Goal: Task Accomplishment & Management: Manage account settings

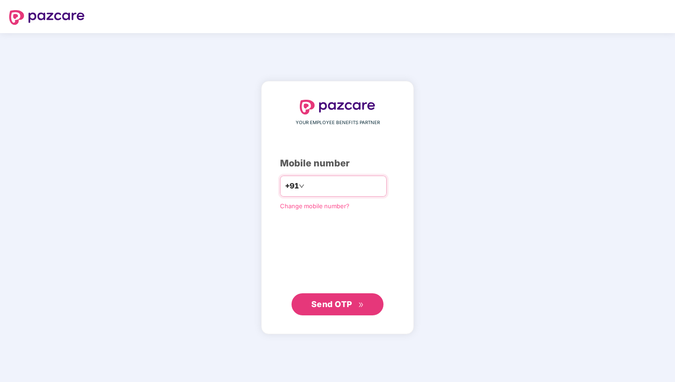
type input "**********"
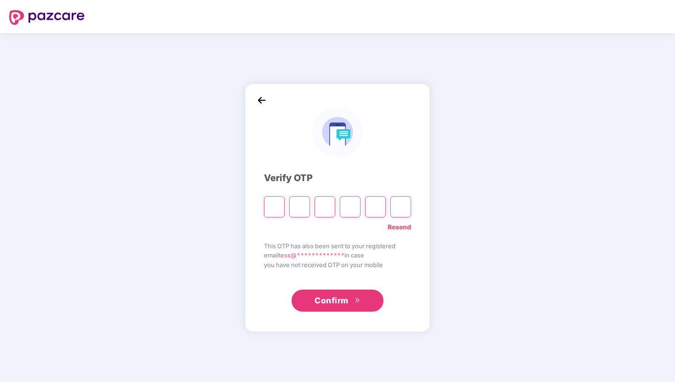
type input "*"
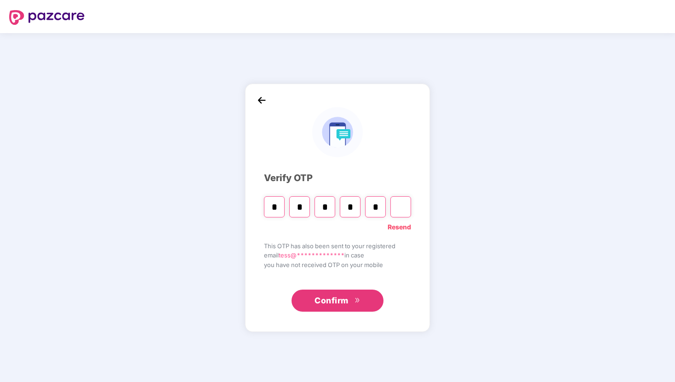
type input "*"
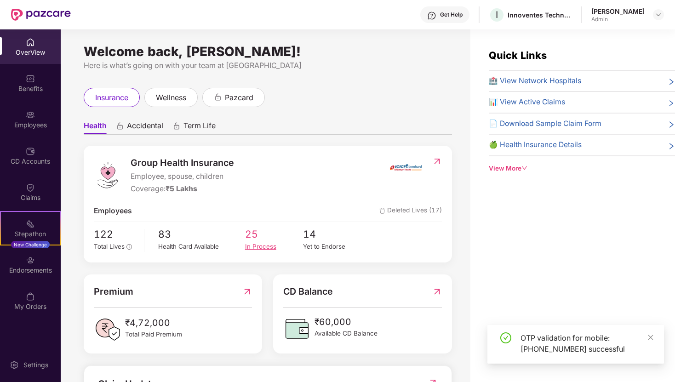
click at [259, 246] on div "In Process" at bounding box center [274, 247] width 58 height 10
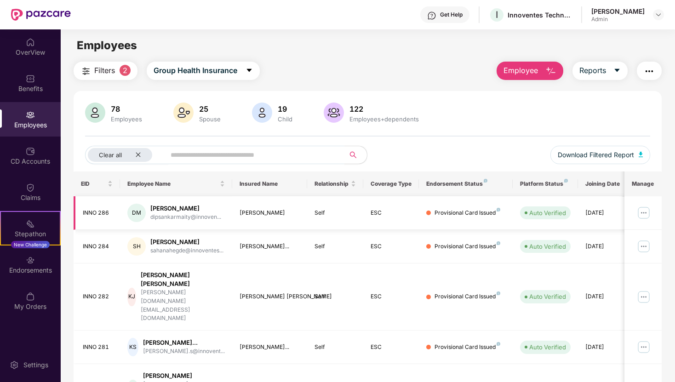
click at [644, 211] on img at bounding box center [643, 212] width 15 height 15
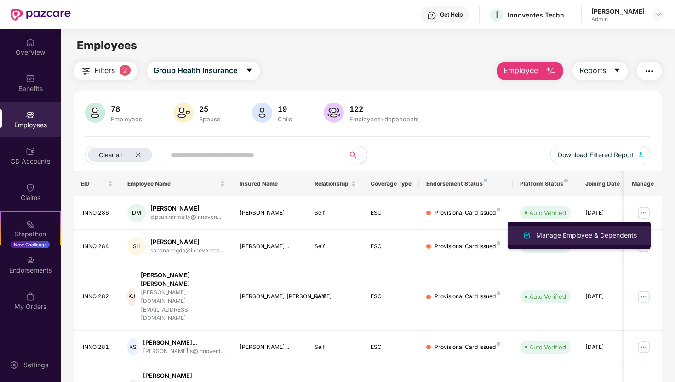
click at [615, 234] on div "Manage Employee & Dependents" at bounding box center [586, 235] width 104 height 10
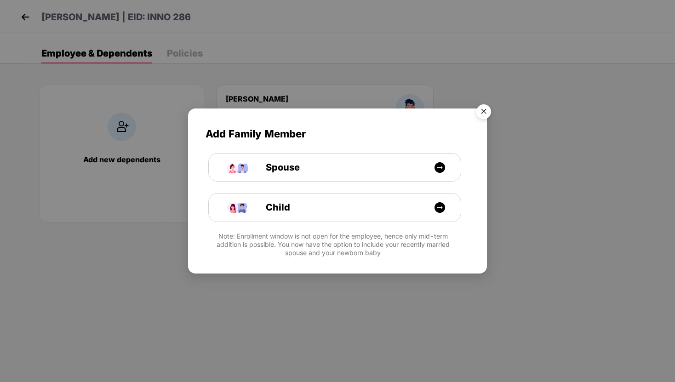
click at [483, 114] on img "Close" at bounding box center [484, 113] width 26 height 26
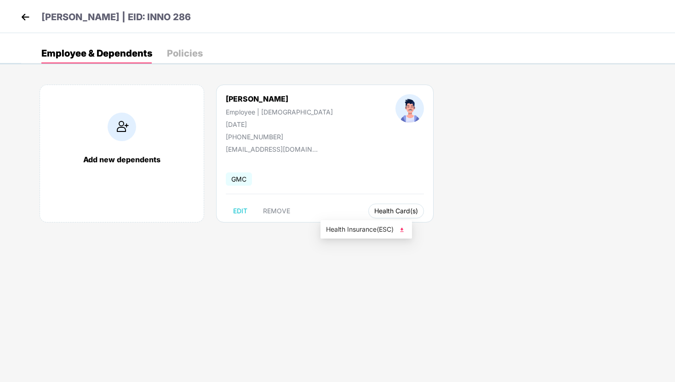
click at [374, 209] on span "Health Card(s)" at bounding box center [396, 211] width 44 height 5
click at [403, 230] on img at bounding box center [401, 229] width 9 height 9
click at [24, 17] on img at bounding box center [25, 17] width 14 height 14
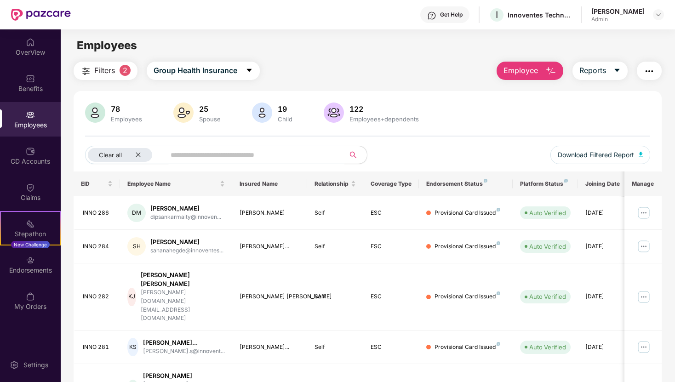
click at [34, 112] on img at bounding box center [30, 114] width 9 height 9
click at [27, 126] on div "Employees" at bounding box center [30, 124] width 61 height 9
click at [140, 156] on icon "close" at bounding box center [138, 155] width 6 height 6
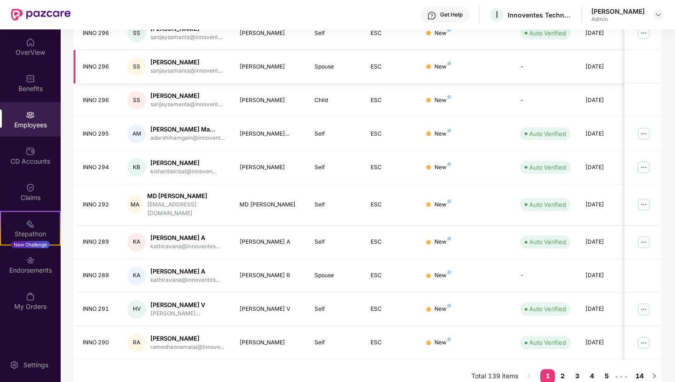
scroll to position [191, 0]
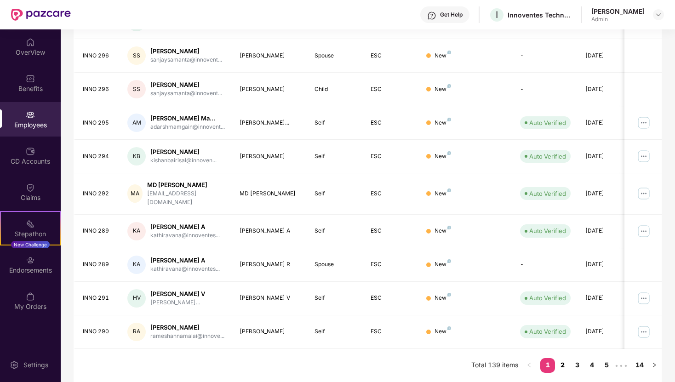
click at [563, 364] on link "2" at bounding box center [562, 365] width 15 height 14
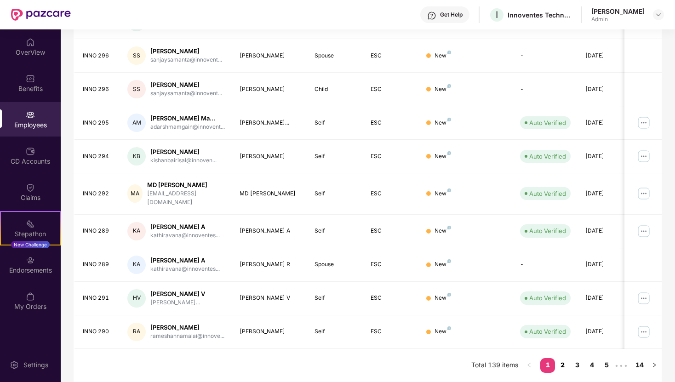
click at [560, 364] on link "2" at bounding box center [562, 365] width 15 height 14
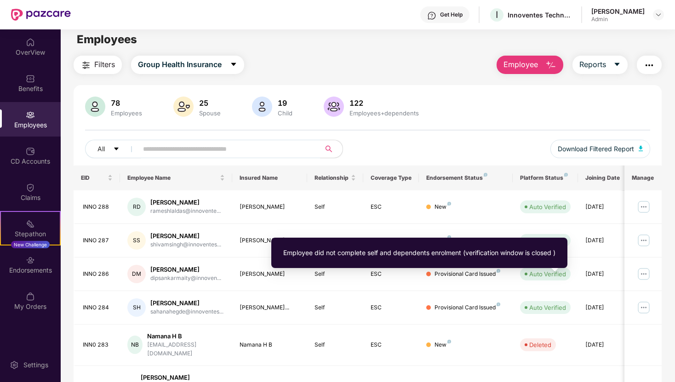
scroll to position [0, 0]
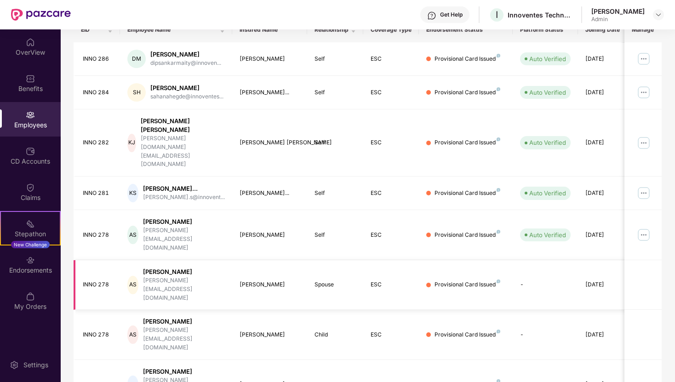
scroll to position [191, 0]
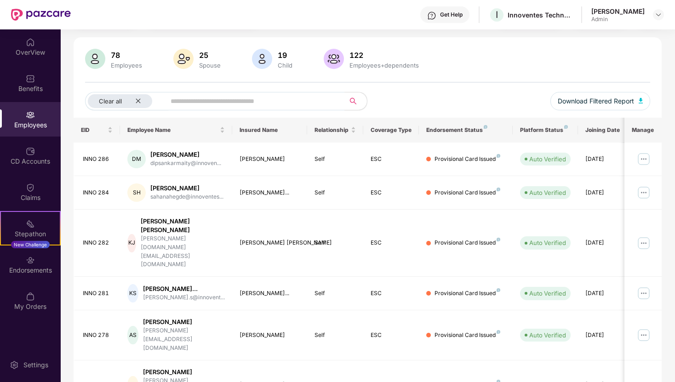
scroll to position [18, 0]
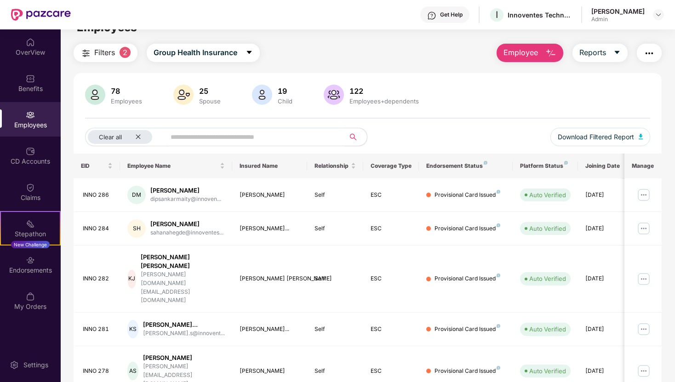
click at [36, 112] on div "Employees" at bounding box center [30, 119] width 61 height 34
click at [34, 118] on img at bounding box center [30, 114] width 9 height 9
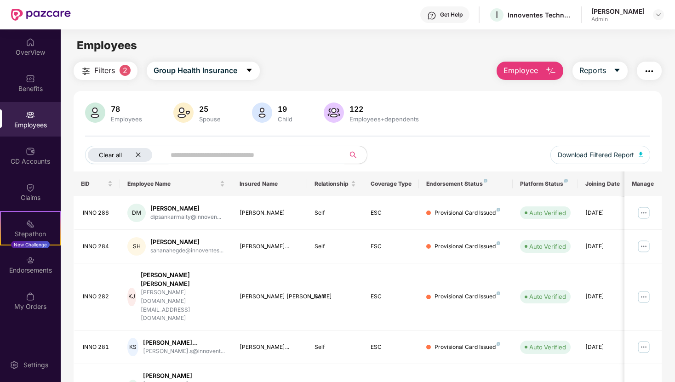
click at [138, 159] on div "Clear all" at bounding box center [120, 155] width 64 height 14
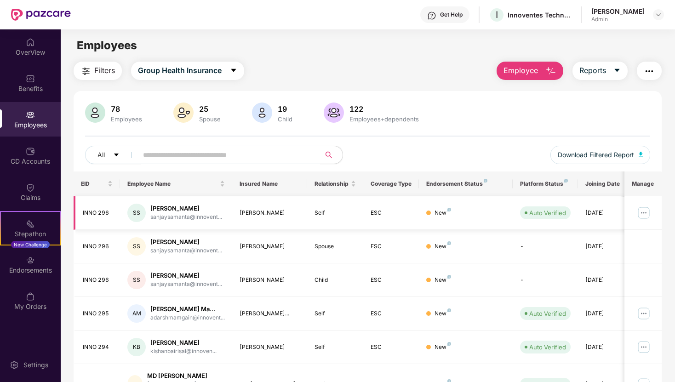
click at [641, 210] on img at bounding box center [643, 212] width 15 height 15
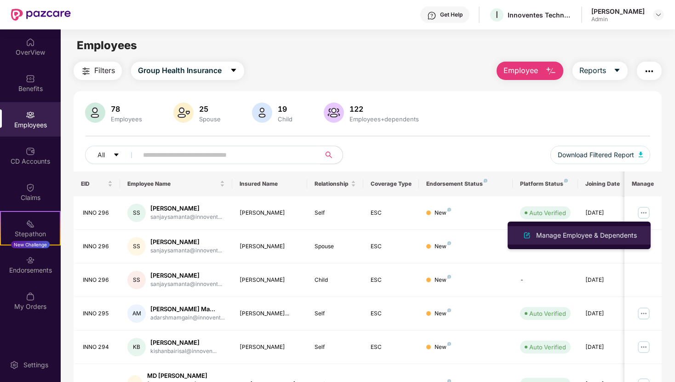
click at [621, 235] on div "Manage Employee & Dependents" at bounding box center [586, 235] width 104 height 10
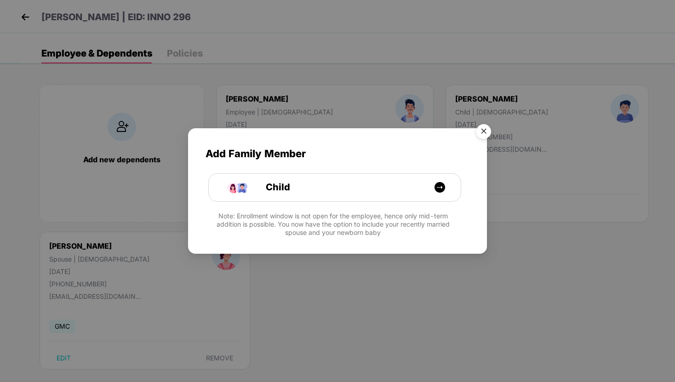
click at [487, 132] on img "Close" at bounding box center [484, 133] width 26 height 26
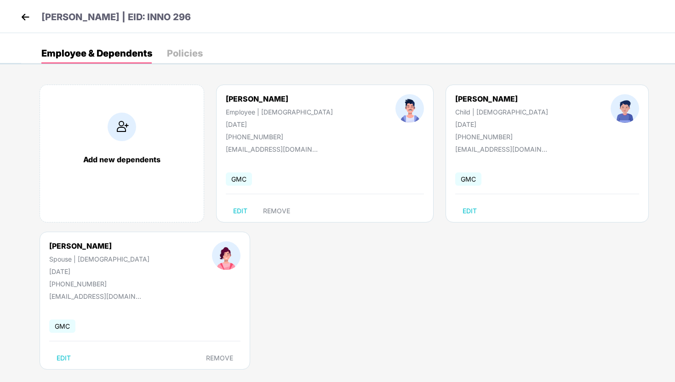
click at [21, 13] on img at bounding box center [25, 17] width 14 height 14
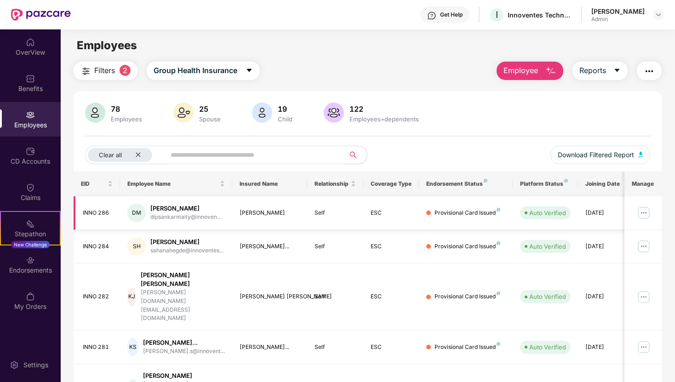
click at [641, 213] on img at bounding box center [643, 212] width 15 height 15
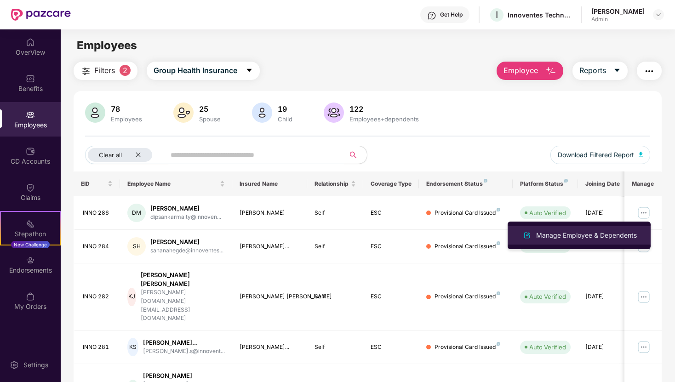
click at [615, 233] on div "Manage Employee & Dependents" at bounding box center [586, 235] width 104 height 10
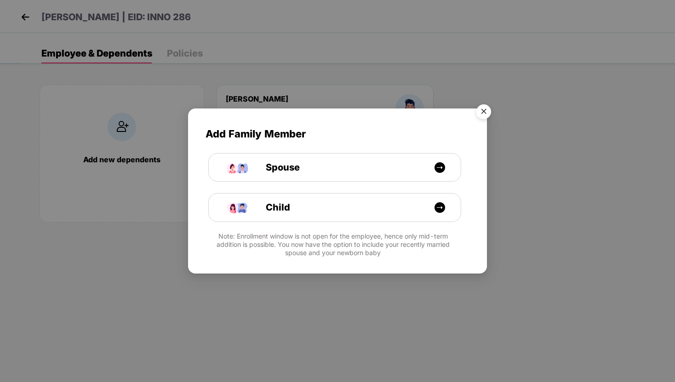
click at [479, 114] on img "Close" at bounding box center [484, 113] width 26 height 26
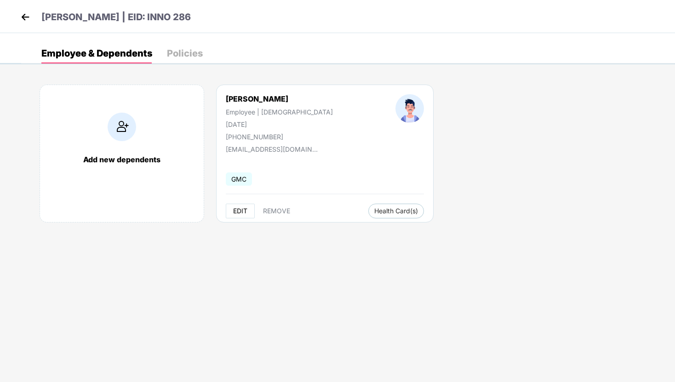
click at [238, 208] on span "EDIT" at bounding box center [240, 210] width 14 height 7
select select "****"
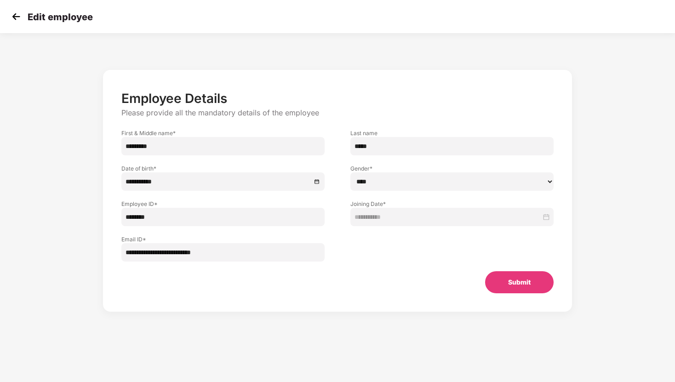
click at [512, 285] on button "Submit" at bounding box center [519, 282] width 68 height 22
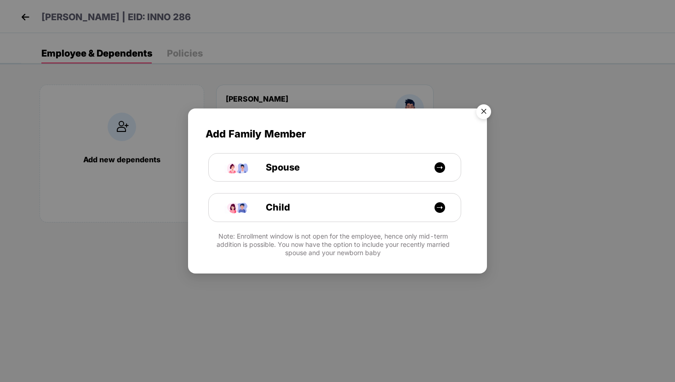
click at [484, 113] on img "Close" at bounding box center [484, 113] width 26 height 26
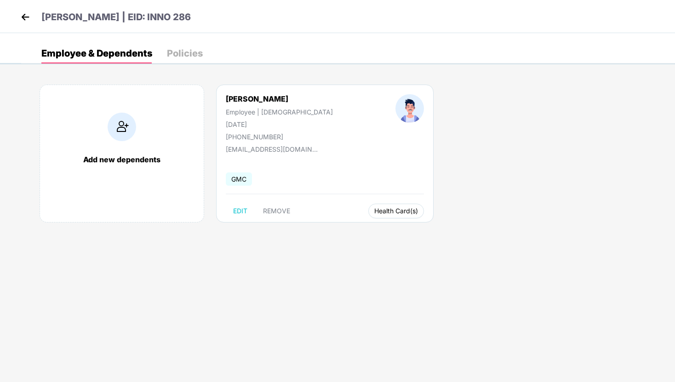
click at [374, 211] on span "Health Card(s)" at bounding box center [396, 211] width 44 height 5
click at [402, 231] on img at bounding box center [401, 229] width 9 height 9
click at [27, 12] on img at bounding box center [25, 17] width 14 height 14
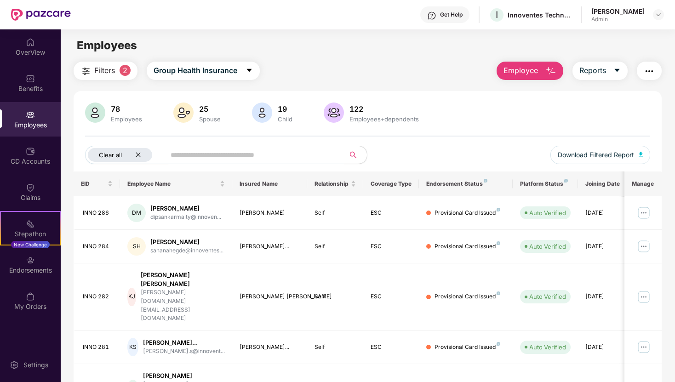
click at [138, 152] on icon "close" at bounding box center [138, 155] width 6 height 6
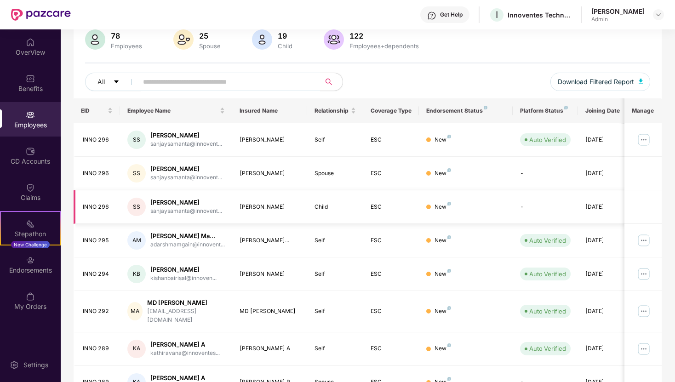
scroll to position [191, 0]
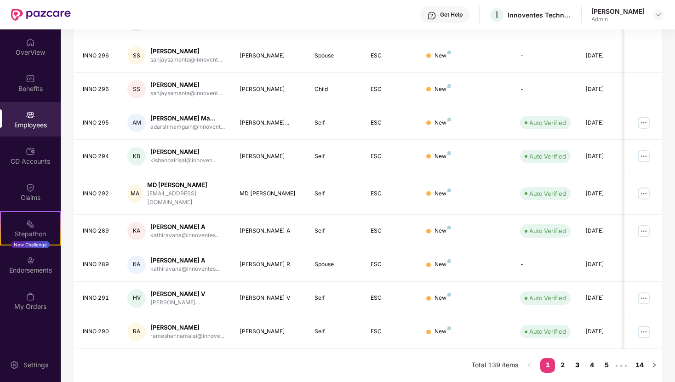
click at [577, 365] on link "3" at bounding box center [576, 365] width 15 height 14
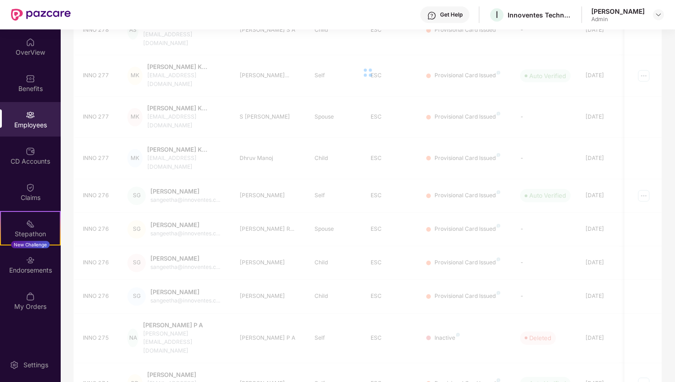
scroll to position [183, 0]
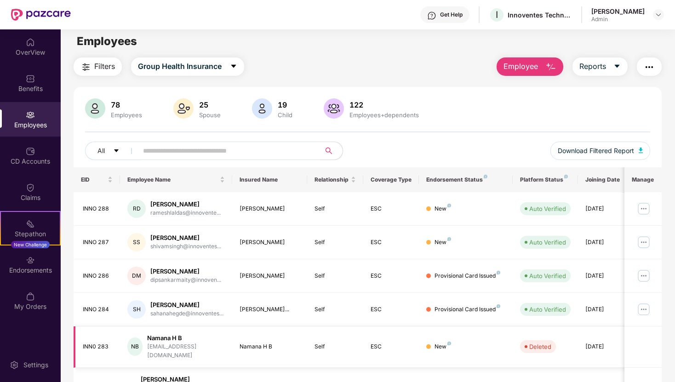
scroll to position [0, 0]
